Goal: Task Accomplishment & Management: Manage account settings

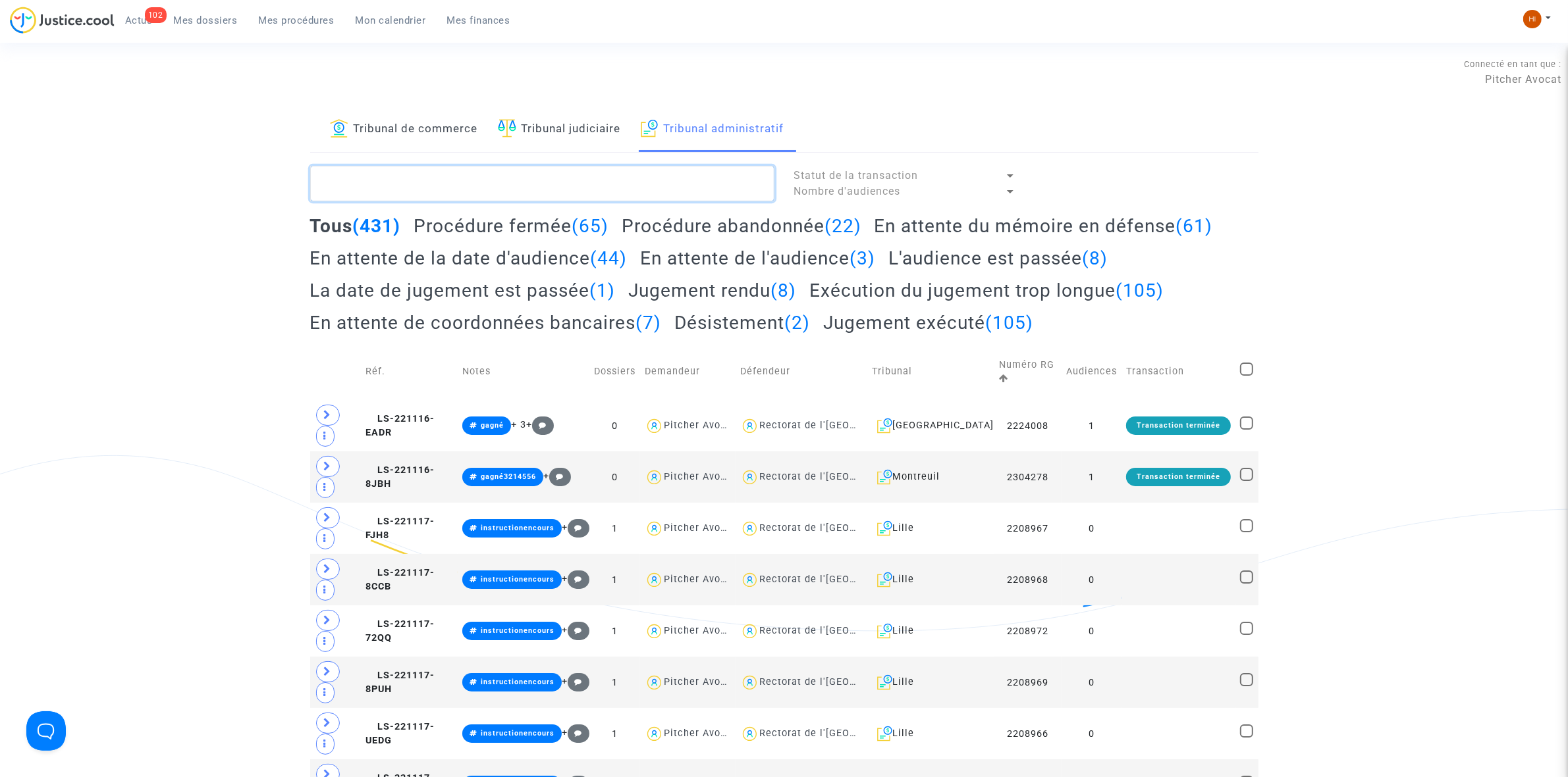
drag, startPoint x: 601, startPoint y: 181, endPoint x: 640, endPoint y: 159, distance: 44.8
click at [607, 174] on textarea at bounding box center [542, 183] width 464 height 36
paste textarea "TISSIER FREDERIC"
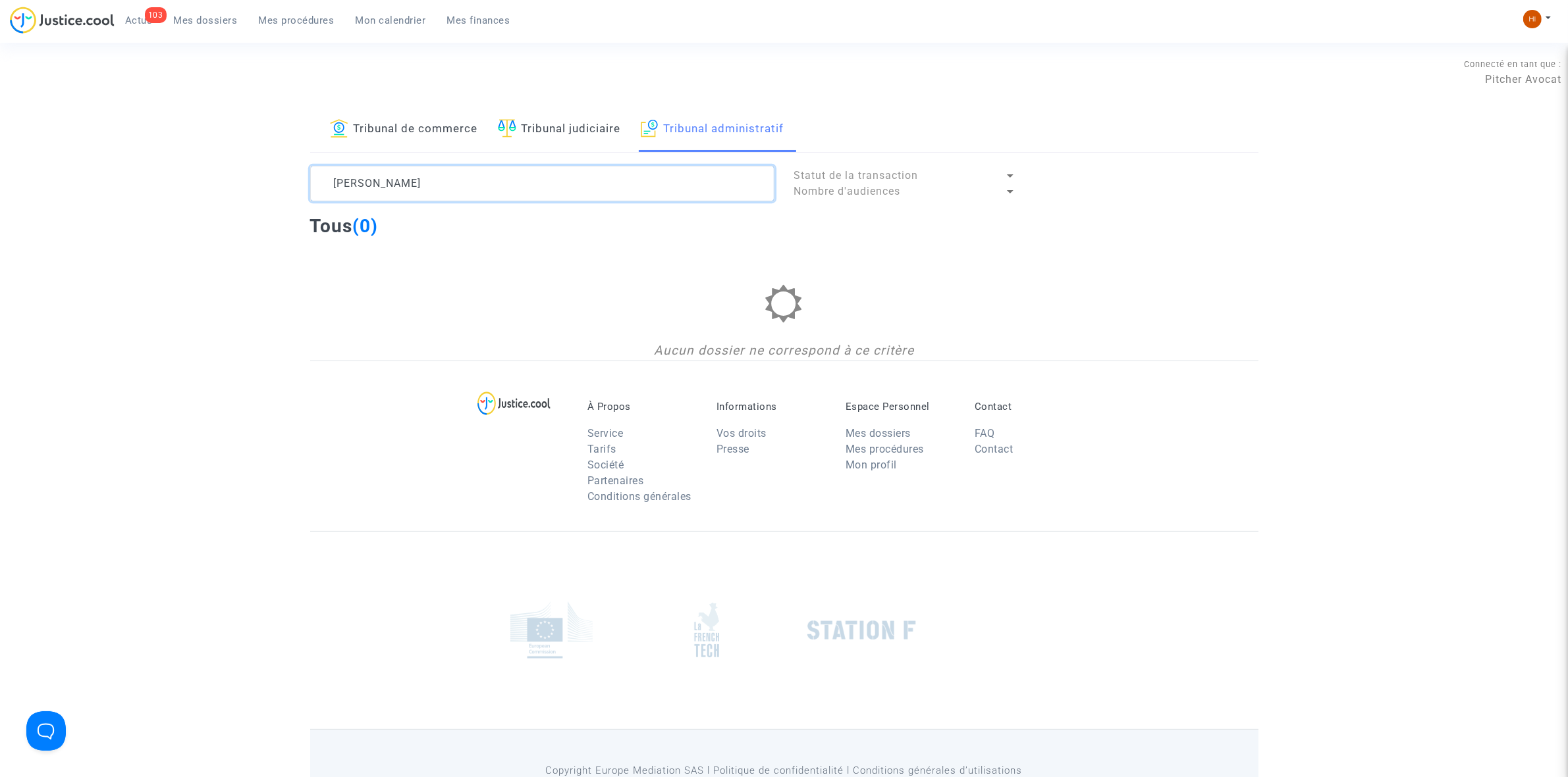
drag, startPoint x: 473, startPoint y: 174, endPoint x: 50, endPoint y: 196, distance: 423.6
click at [60, 196] on div "Tribunal de commerce Tribunal judiciaire Tribunal administratif TISSIER FREDERI…" at bounding box center [784, 233] width 1568 height 254
paste textarea "2402919-"
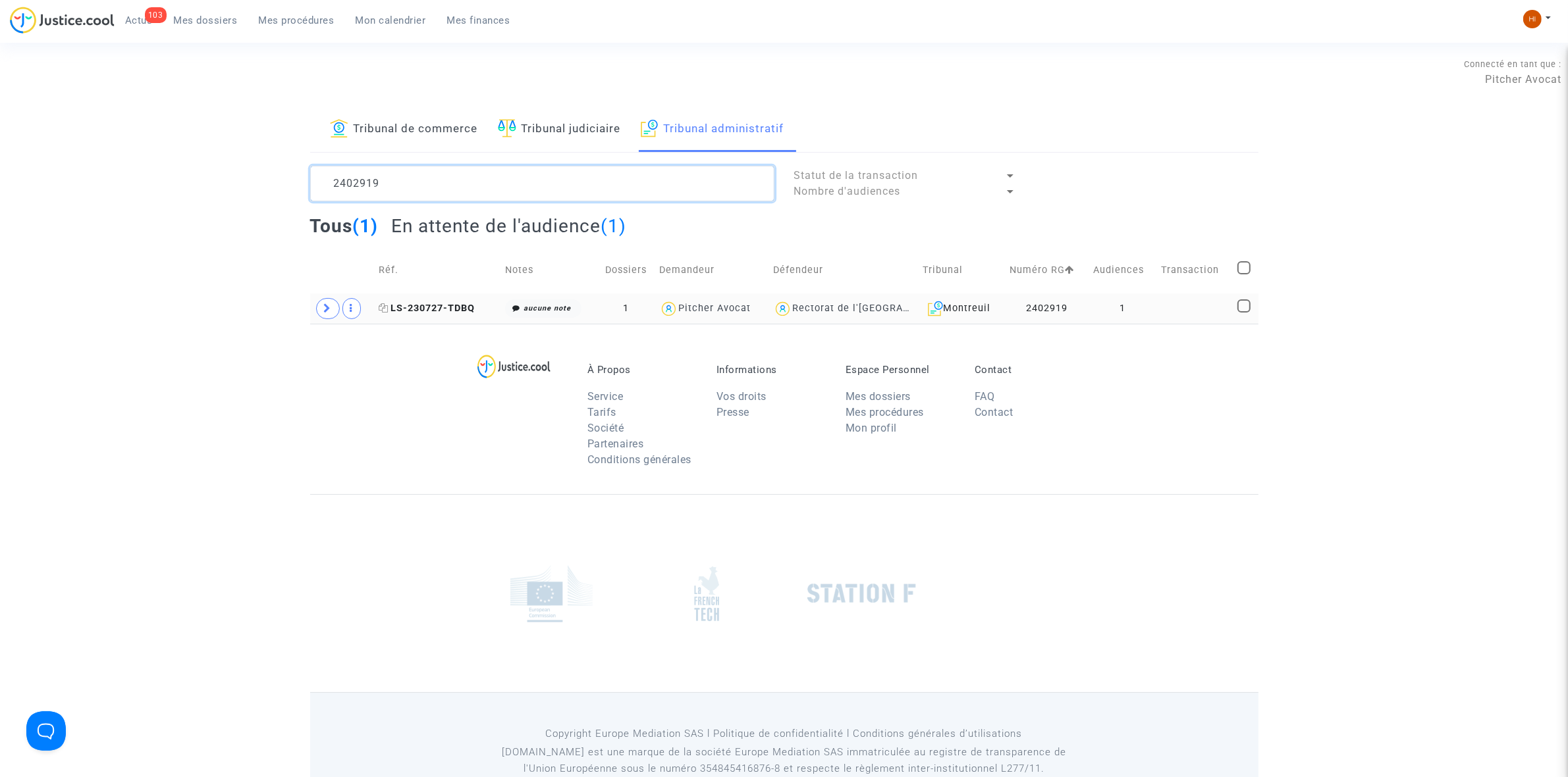
type textarea "2402919"
click at [446, 308] on span "LS-230727-TDBQ" at bounding box center [427, 308] width 96 height 12
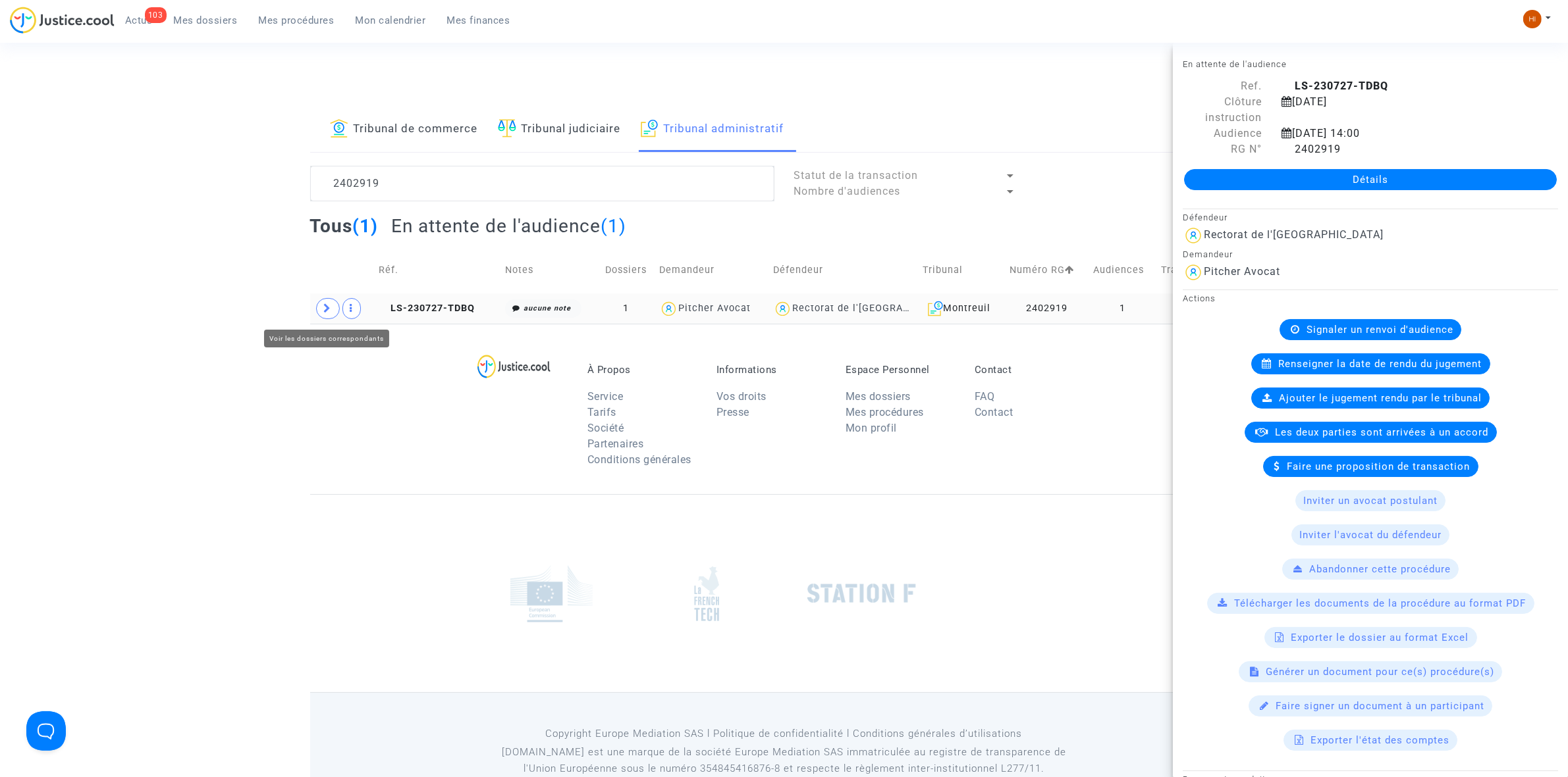
click at [325, 316] on span at bounding box center [328, 308] width 24 height 21
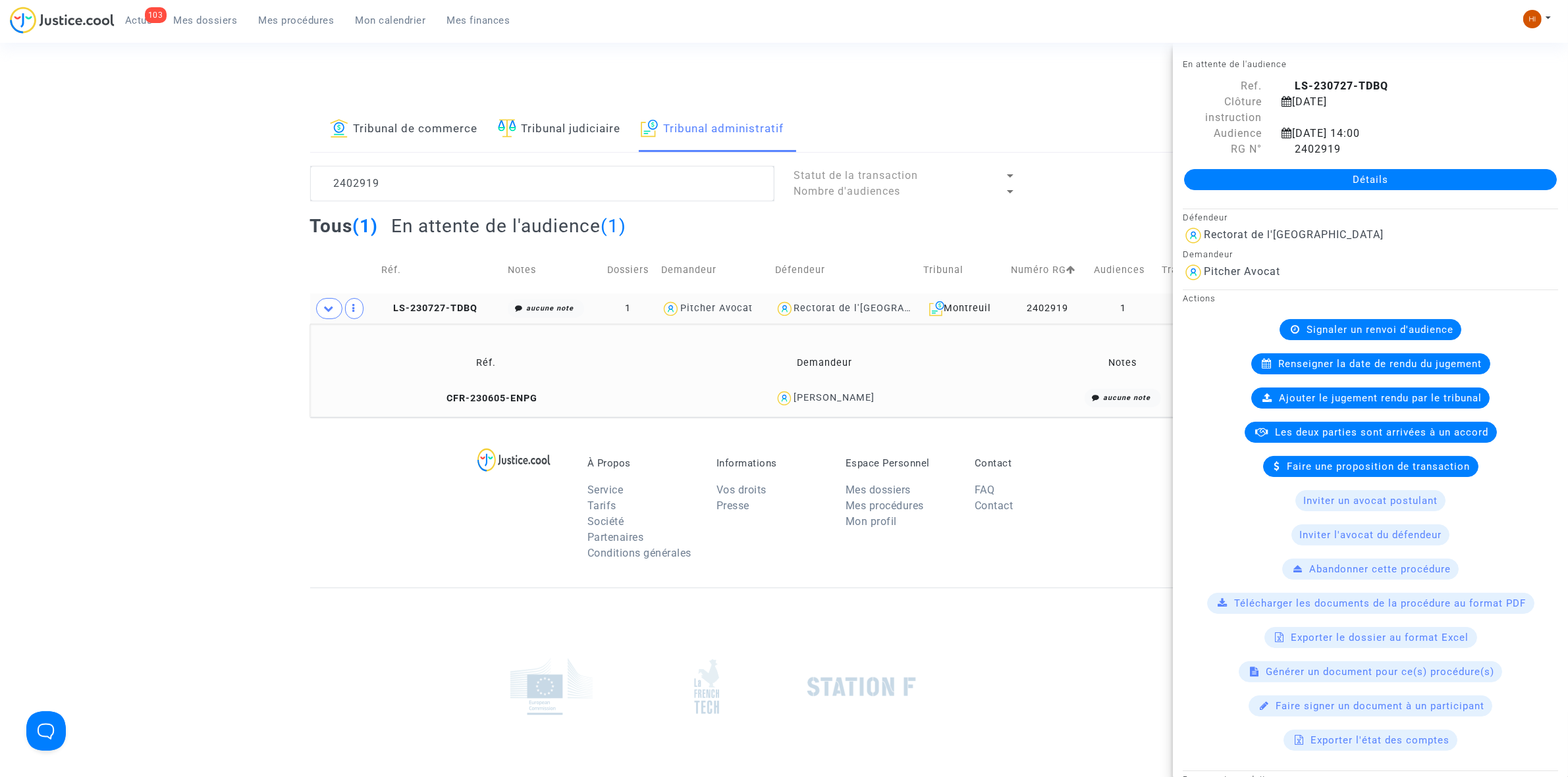
click at [1364, 196] on div "Détails" at bounding box center [1370, 179] width 395 height 44
click at [1259, 181] on link "Détails" at bounding box center [1370, 179] width 372 height 21
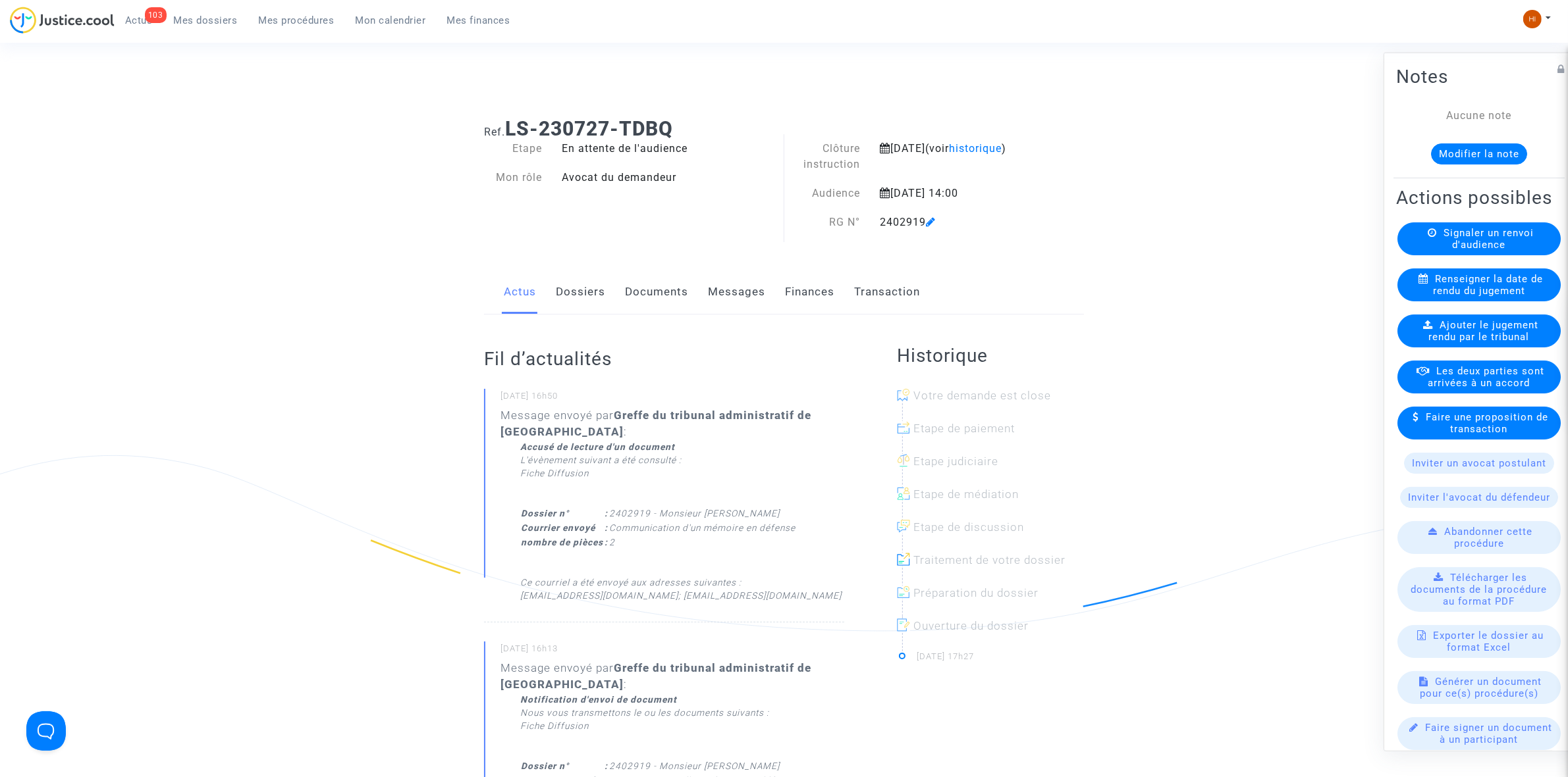
click at [668, 298] on link "Documents" at bounding box center [657, 292] width 64 height 43
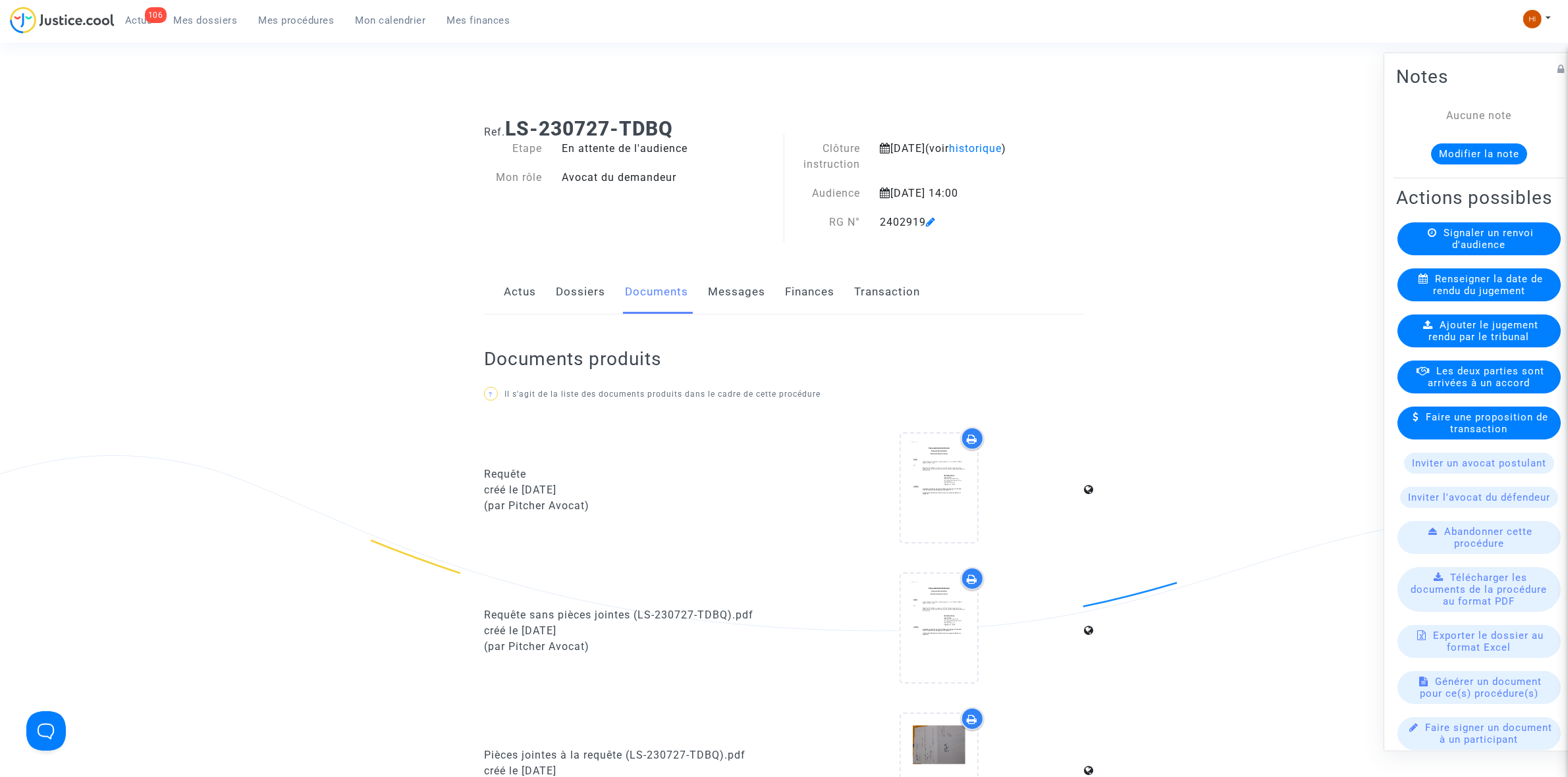
click at [554, 304] on div "Actus Dossiers Documents Messages Finances Transaction" at bounding box center [784, 293] width 600 height 44
click at [561, 297] on link "Dossiers" at bounding box center [580, 292] width 49 height 43
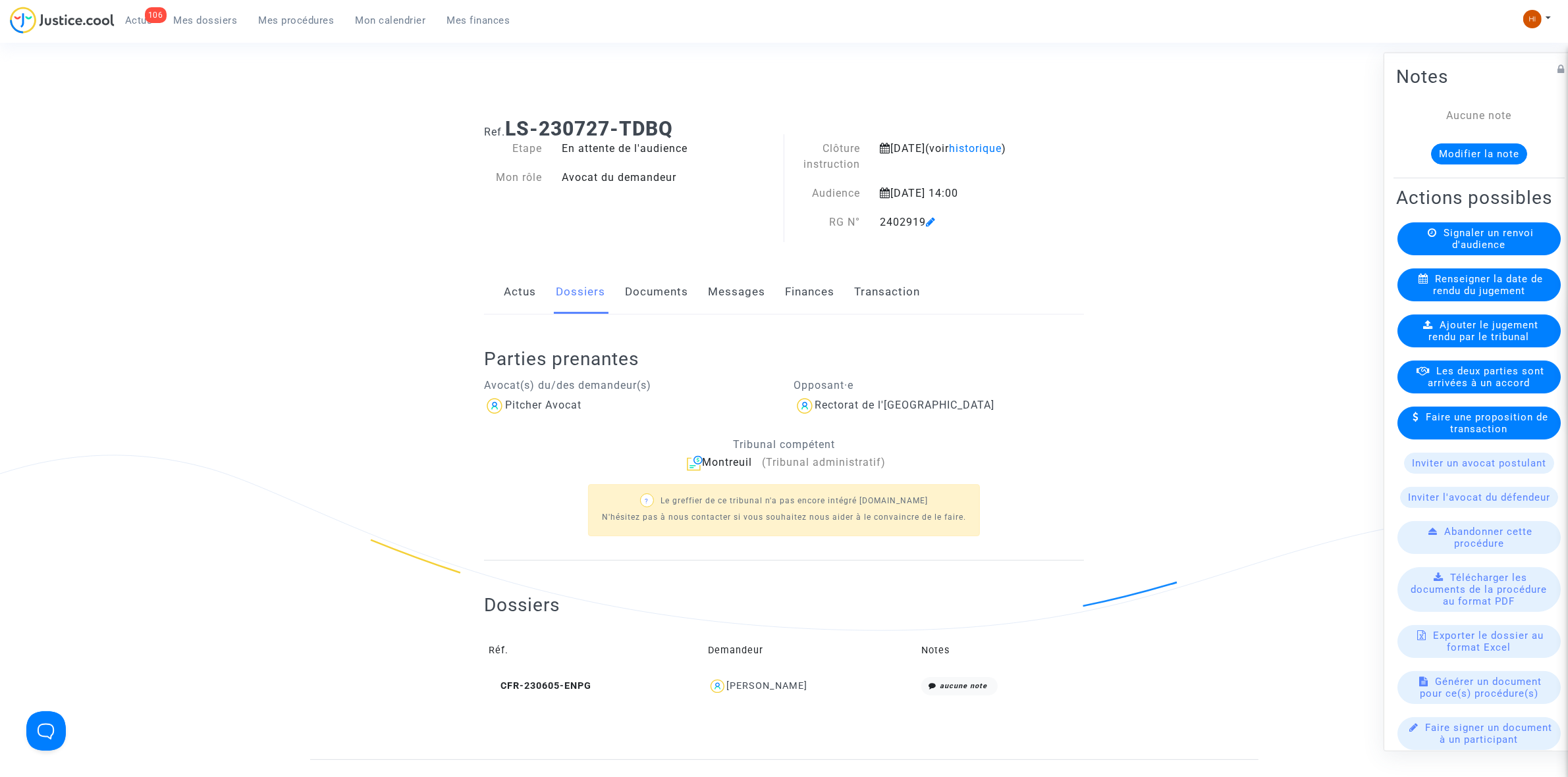
click at [666, 295] on link "Documents" at bounding box center [657, 292] width 64 height 43
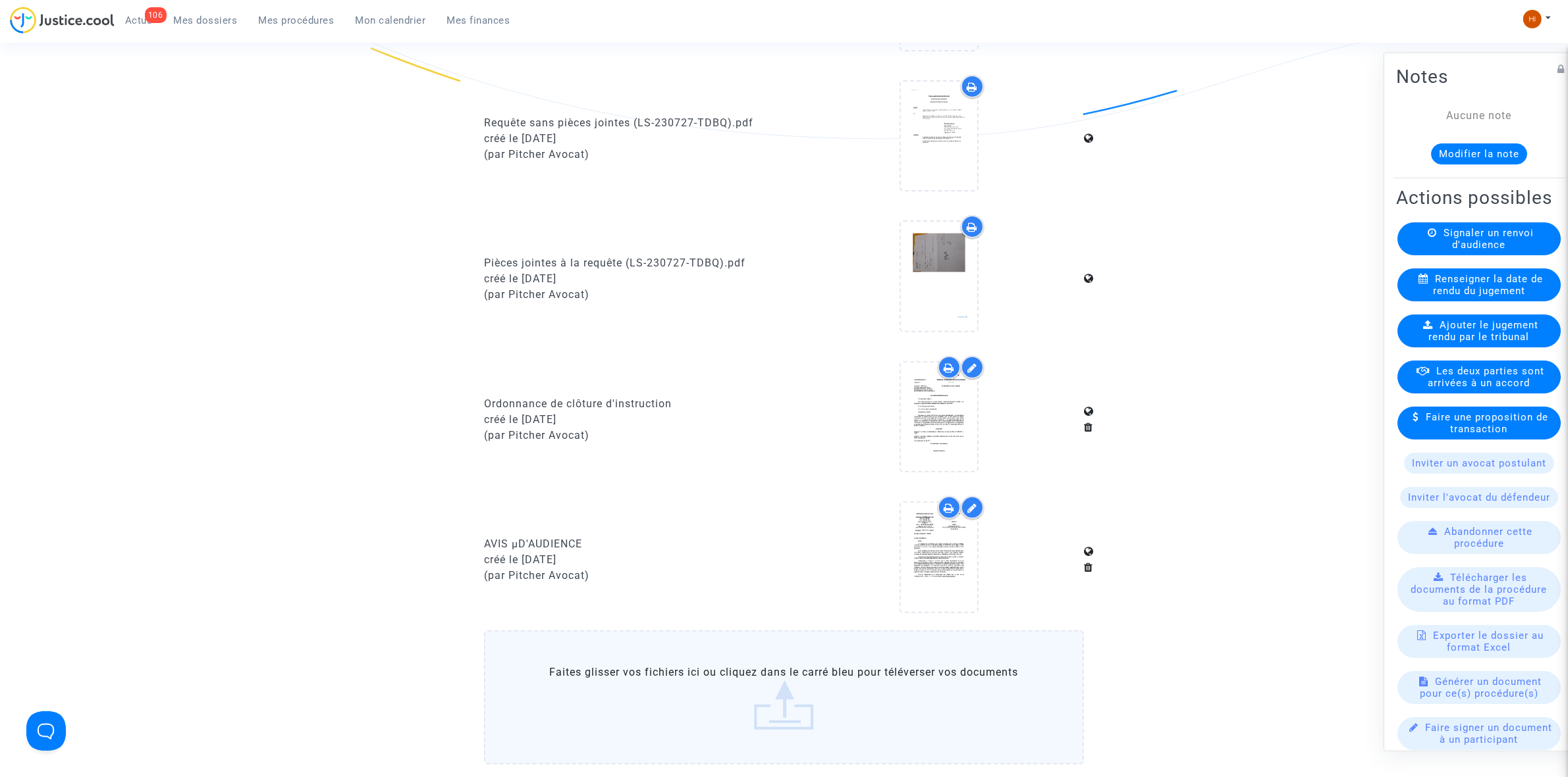
scroll to position [494, 0]
click at [936, 420] on icon at bounding box center [938, 416] width 42 height 42
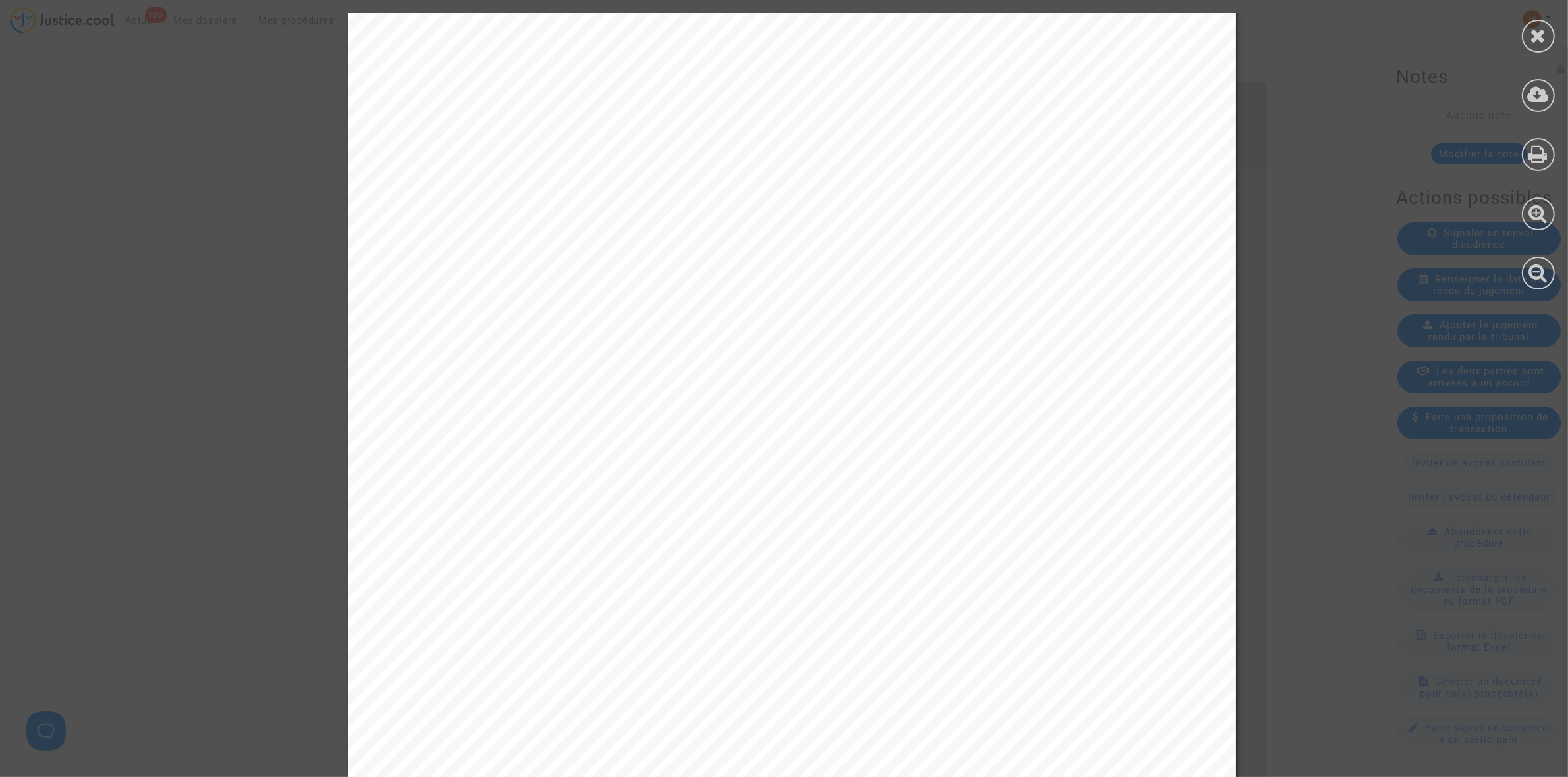
scroll to position [0, 0]
click at [1535, 41] on icon at bounding box center [1538, 36] width 16 height 19
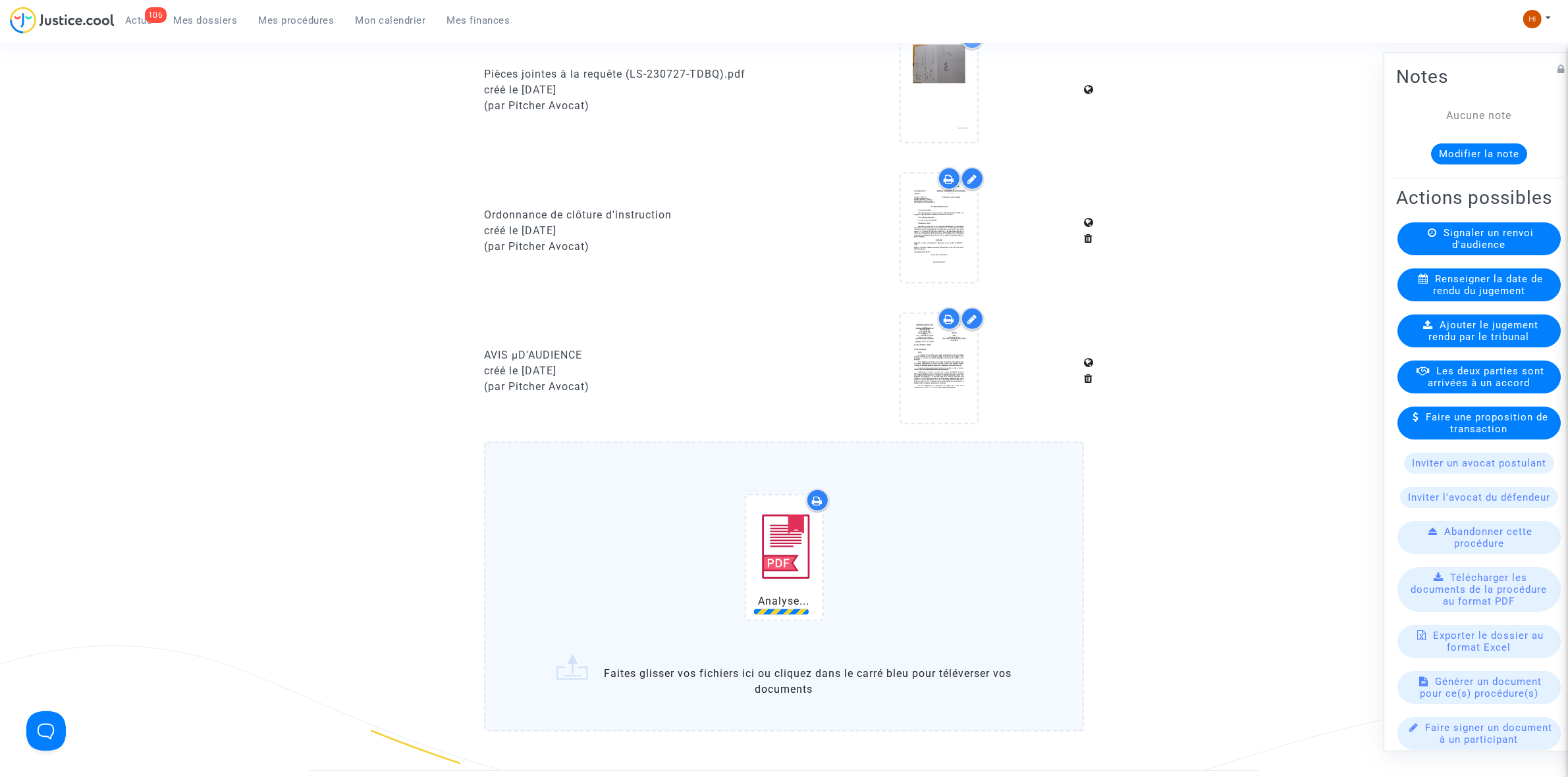
scroll to position [822, 0]
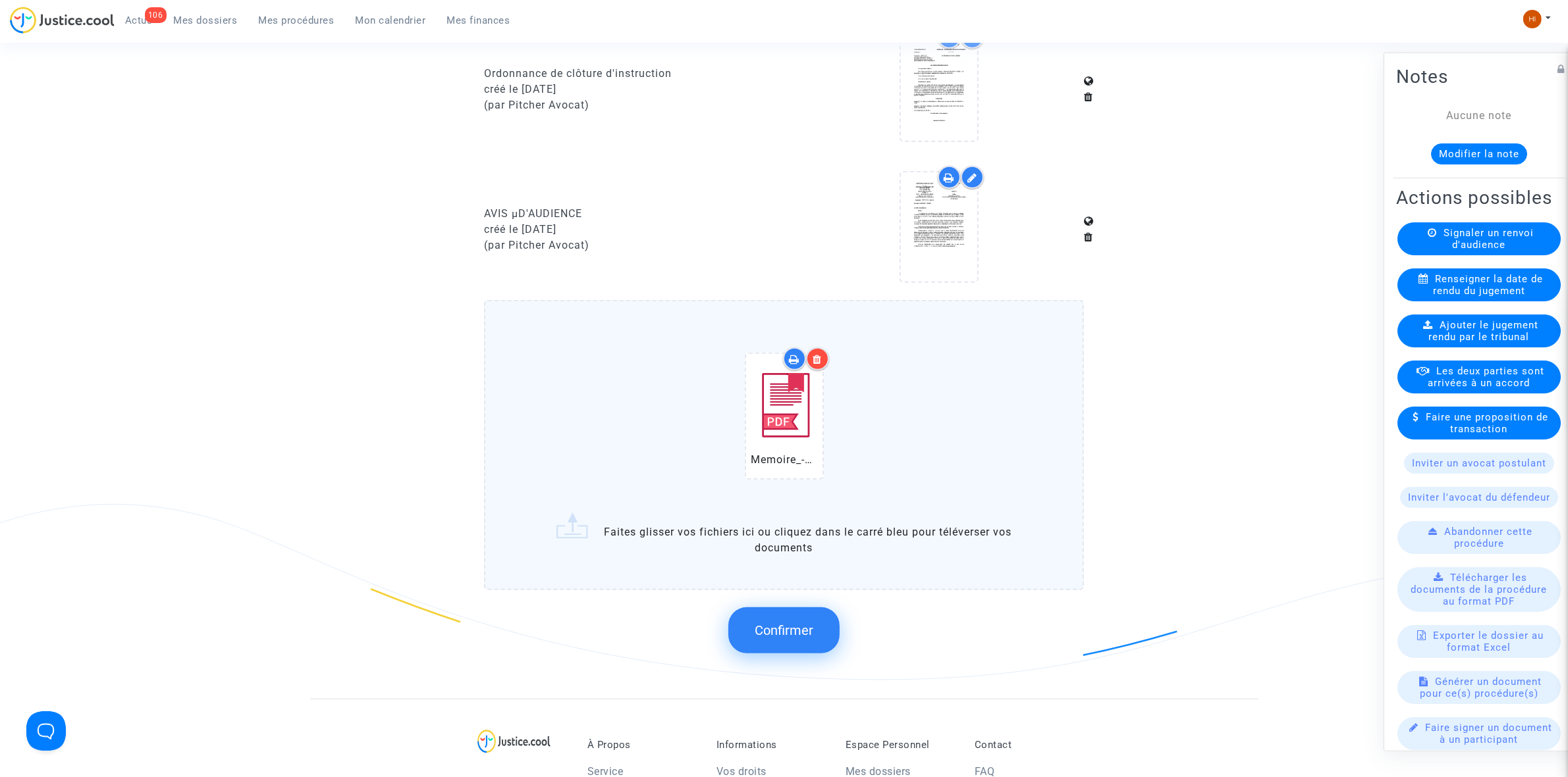
click at [774, 631] on button "Confirmer" at bounding box center [783, 630] width 111 height 46
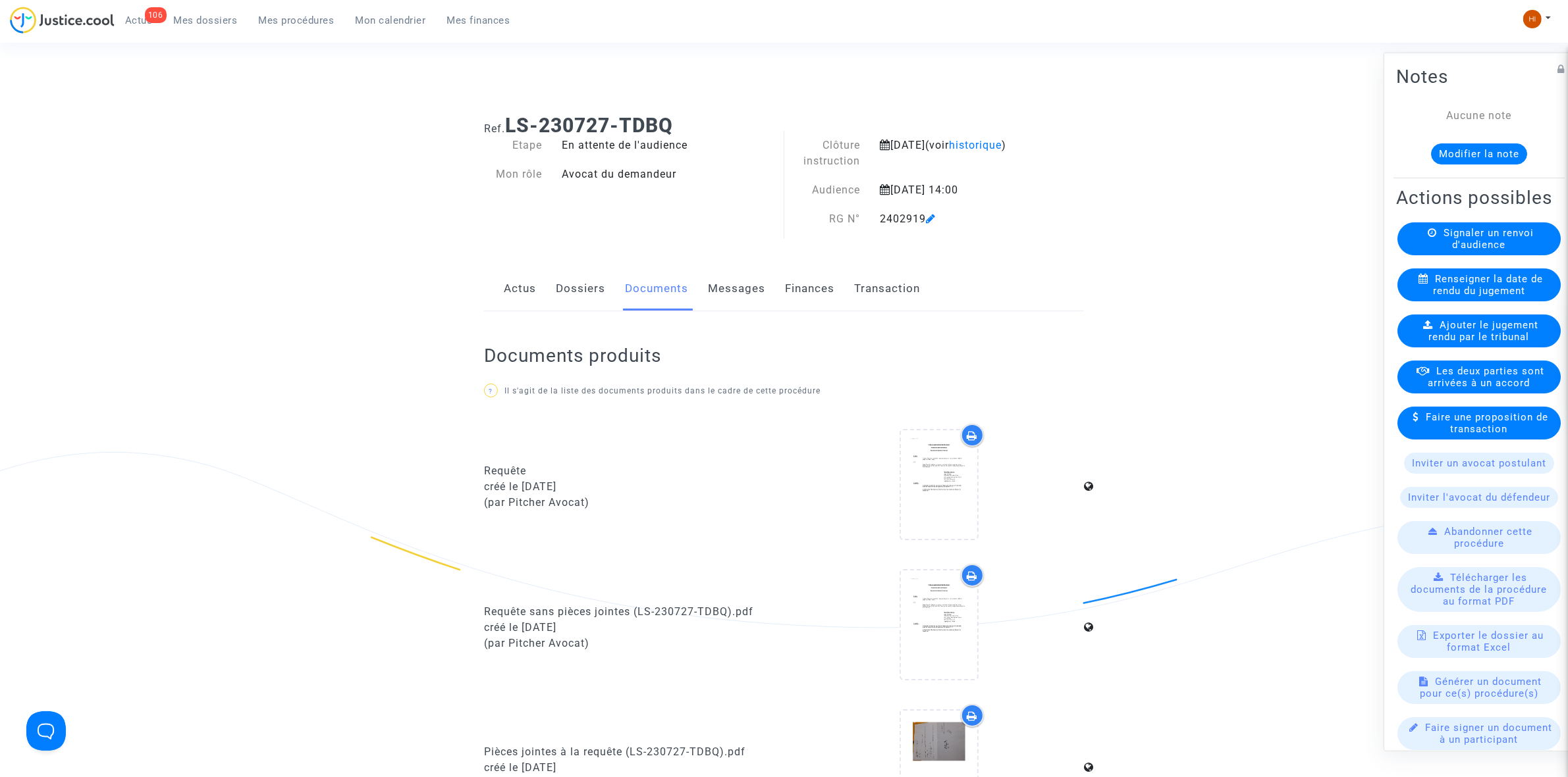
scroll to position [0, 0]
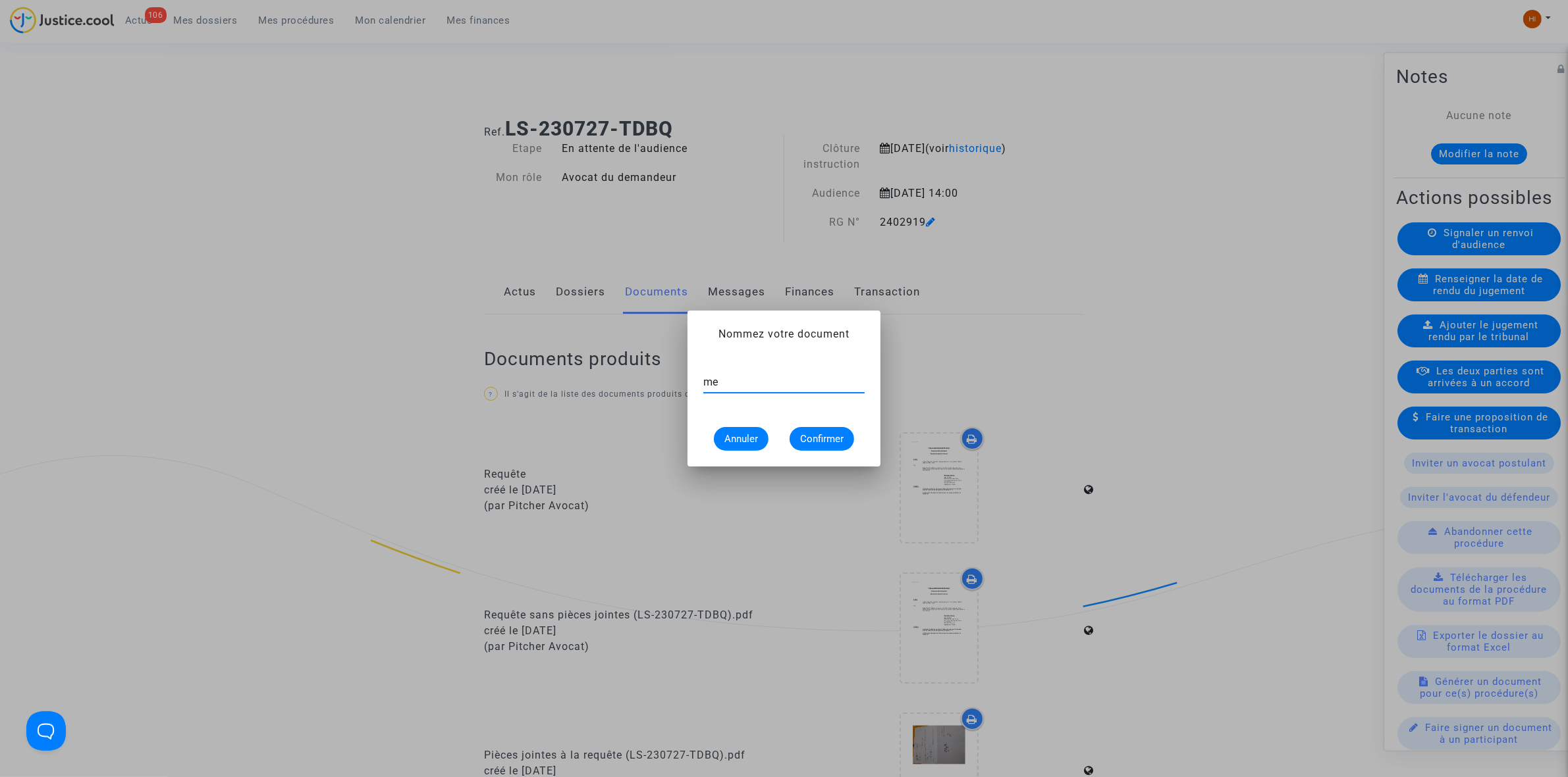
type input "m"
type input "MEMOIRE EN DEFENSE"
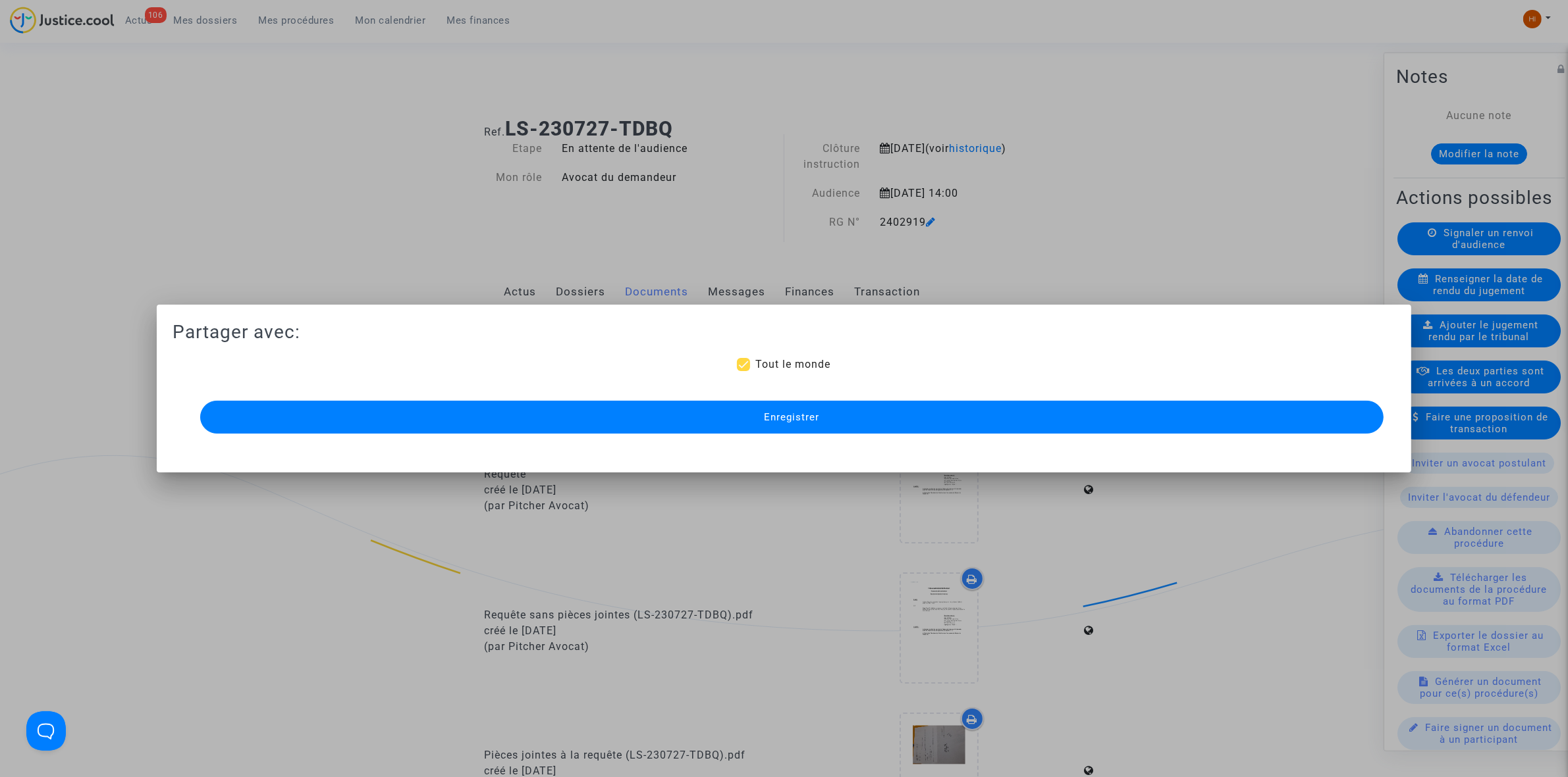
click at [805, 415] on span "Enregistrer" at bounding box center [791, 417] width 55 height 12
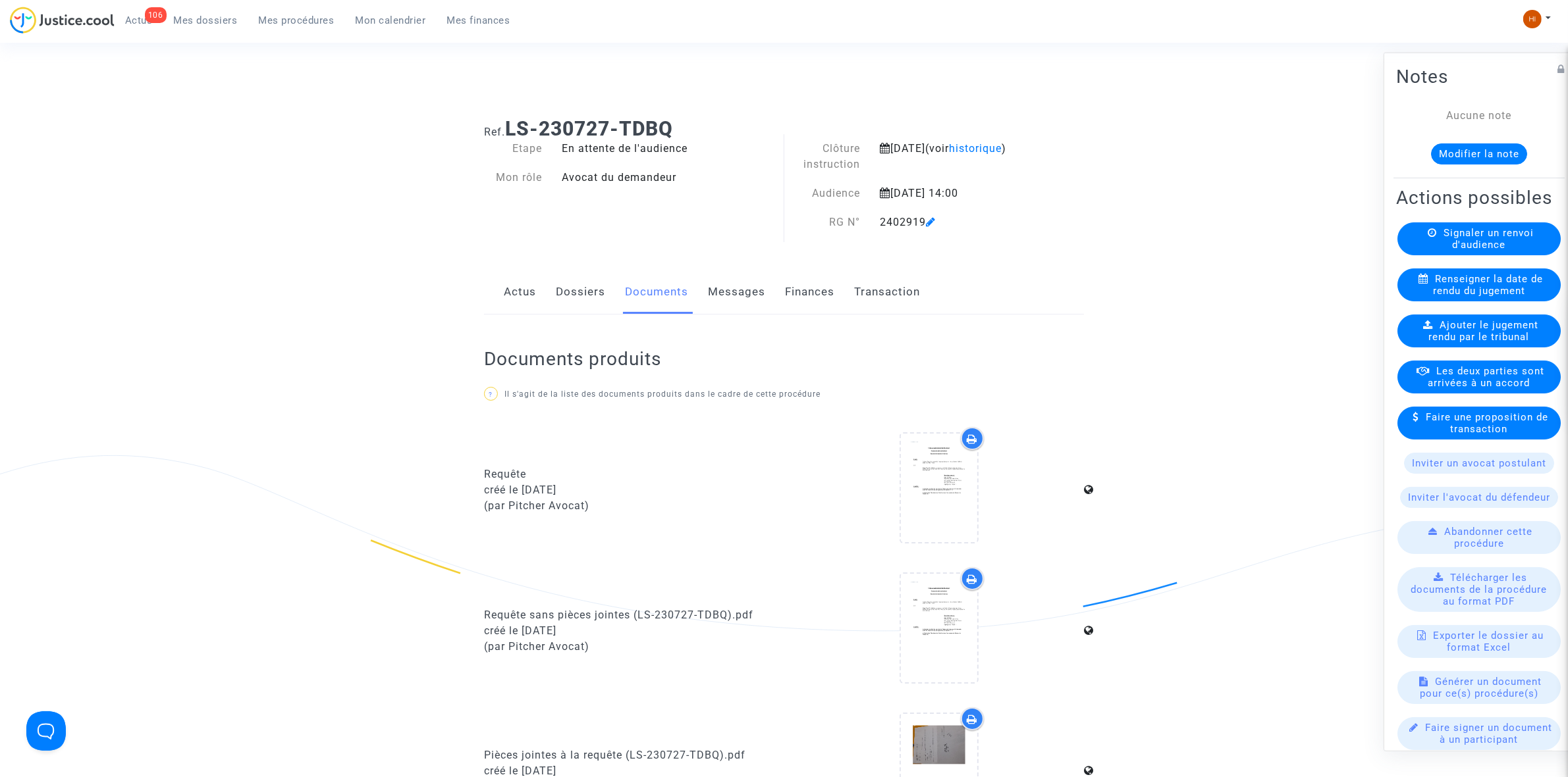
click at [581, 281] on link "Dossiers" at bounding box center [580, 292] width 49 height 43
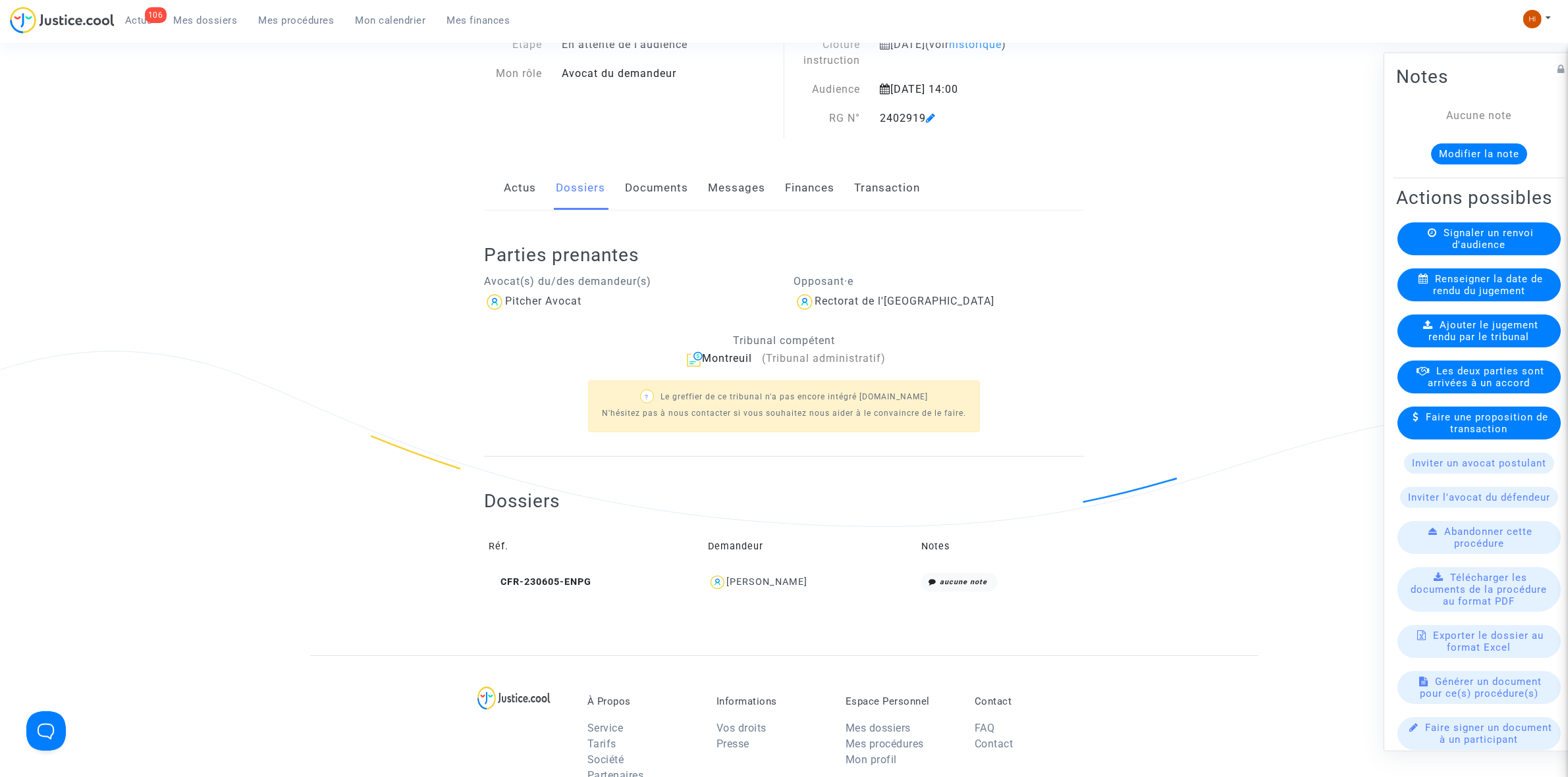
scroll to position [82, 0]
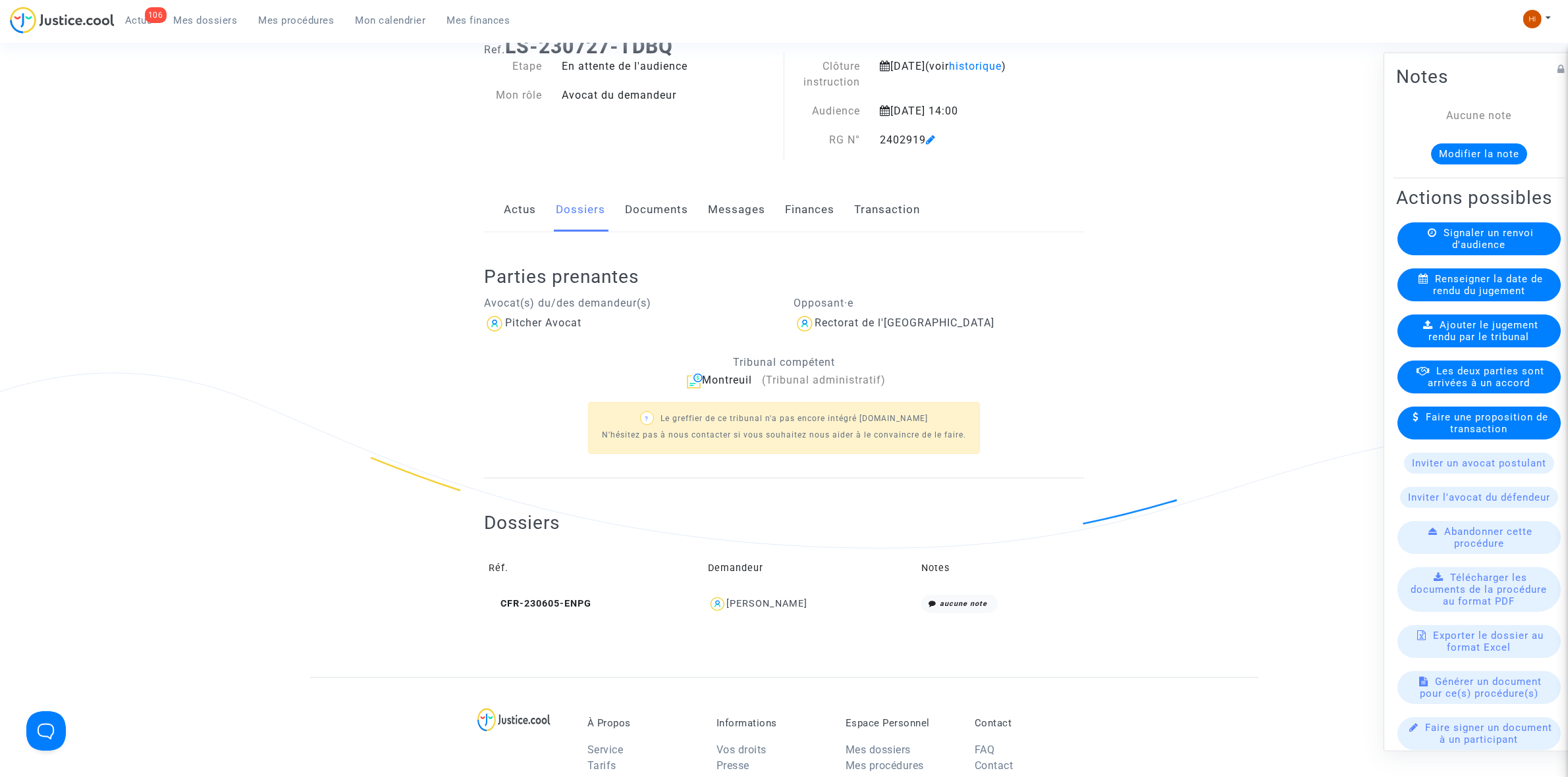
drag, startPoint x: 306, startPoint y: 12, endPoint x: 437, endPoint y: 2, distance: 131.4
click at [306, 13] on link "Mes procédures" at bounding box center [296, 20] width 96 height 19
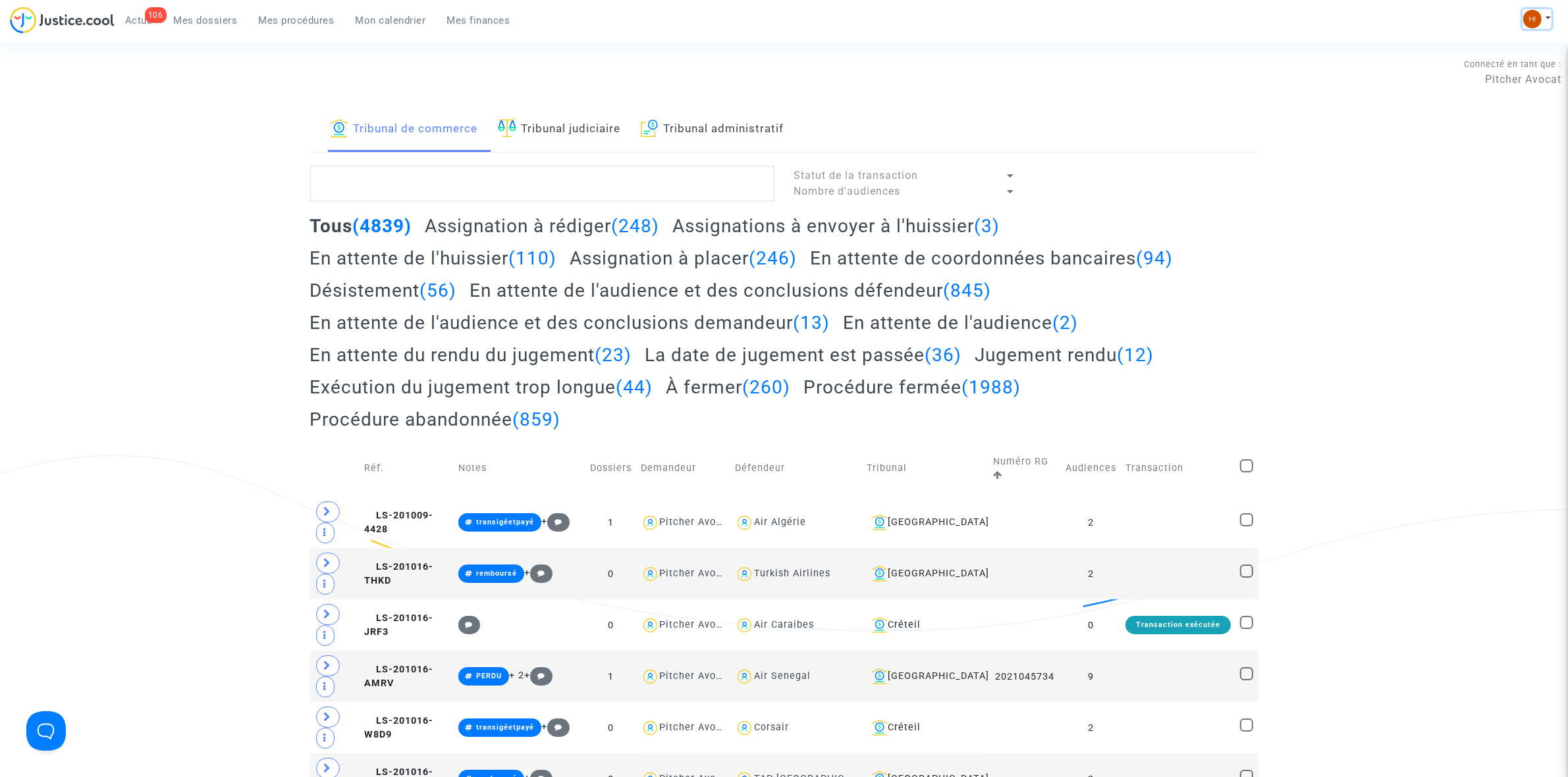
click at [1531, 19] on img at bounding box center [1531, 18] width 18 height 18
click at [1493, 69] on link "Changer de compte" at bounding box center [1484, 67] width 133 height 21
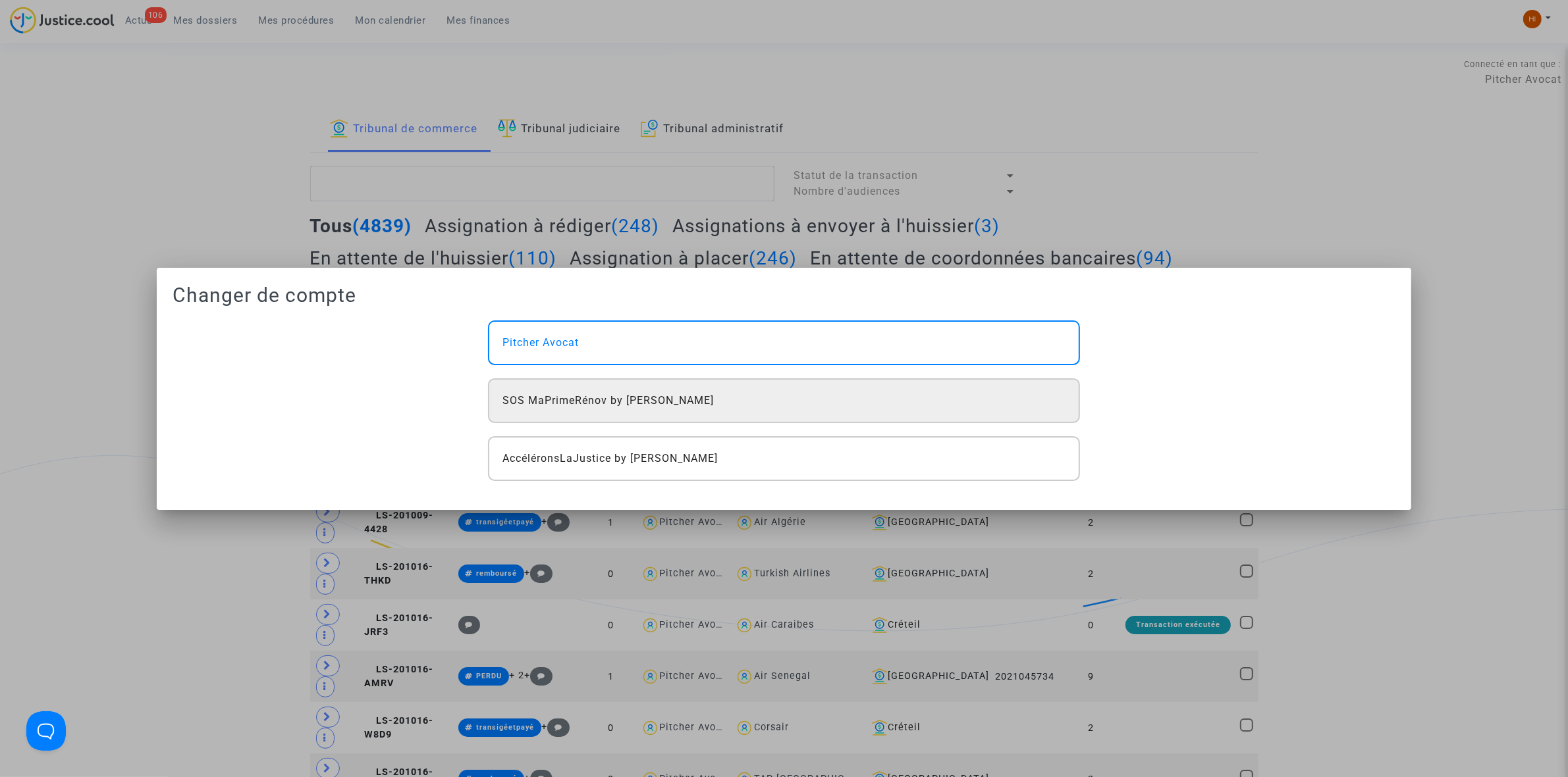
click at [859, 388] on div "SOS MaPrimeRénov by [PERSON_NAME]" at bounding box center [783, 401] width 591 height 44
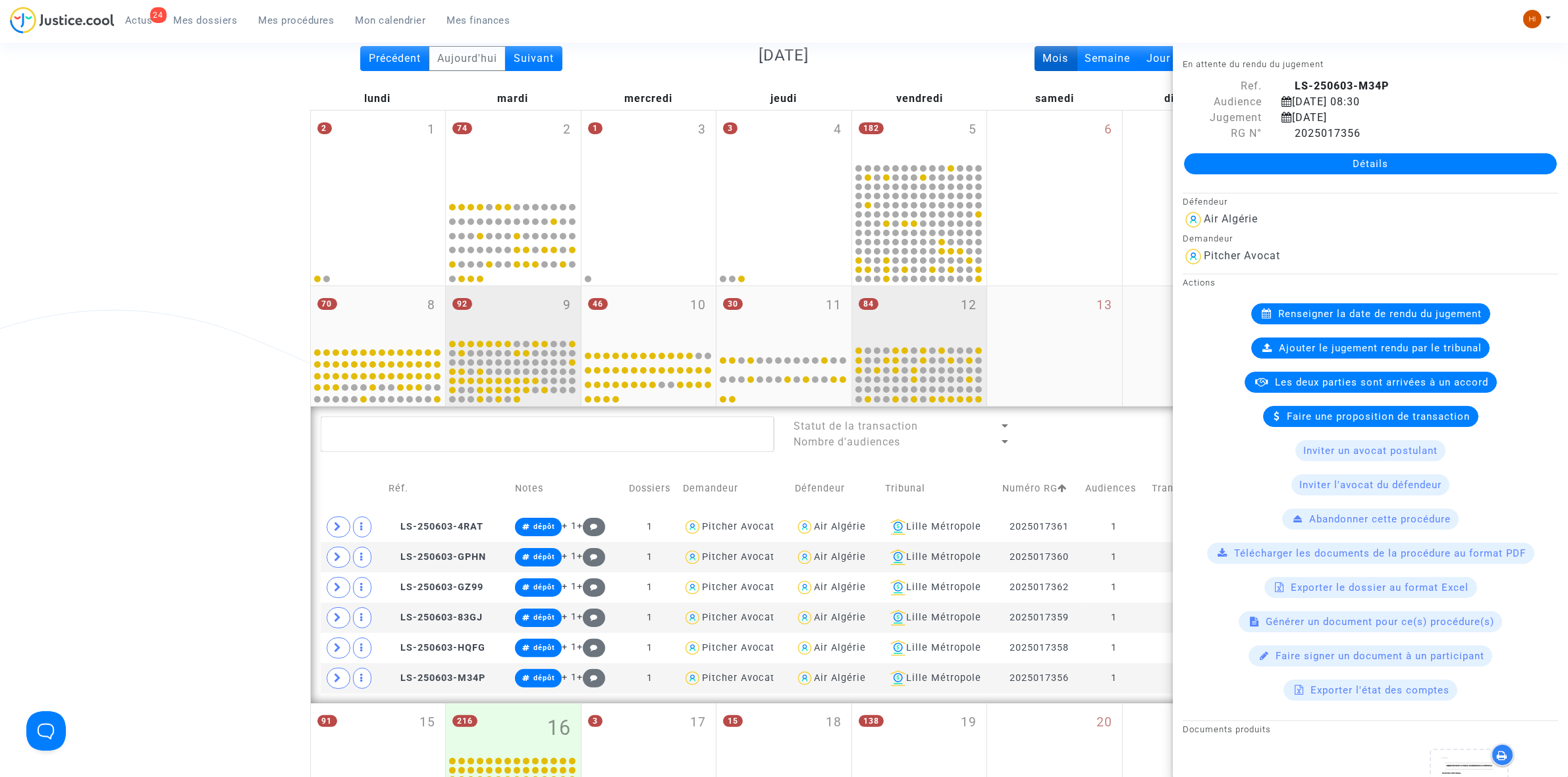
drag, startPoint x: 505, startPoint y: 310, endPoint x: 852, endPoint y: 347, distance: 349.0
click at [505, 310] on div "92 9" at bounding box center [513, 311] width 135 height 51
